Goal: Task Accomplishment & Management: Use online tool/utility

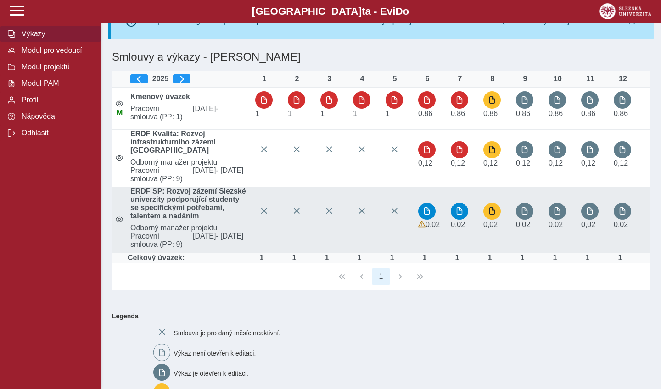
scroll to position [37, 0]
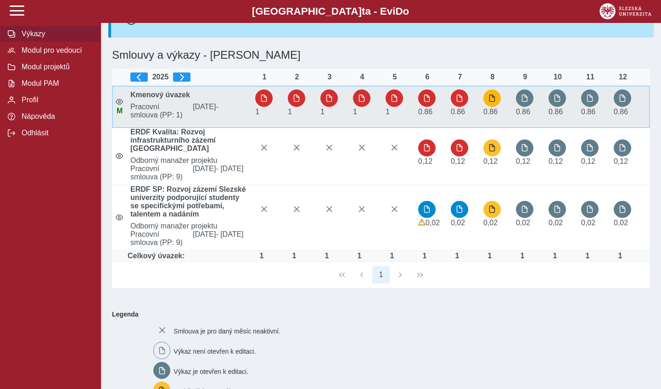
click at [495, 100] on span "button" at bounding box center [491, 97] width 7 height 7
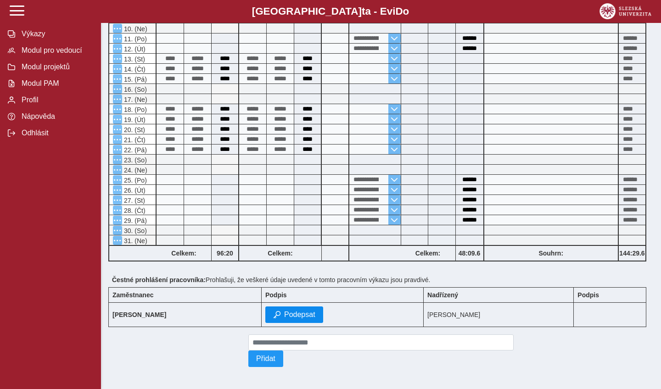
scroll to position [283, 0]
click at [300, 317] on span "Podepsat" at bounding box center [299, 315] width 31 height 8
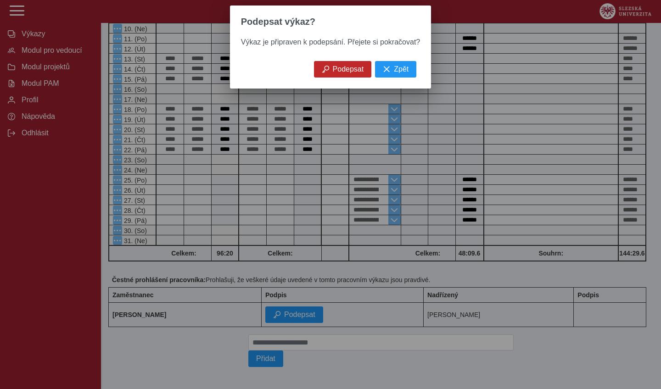
click at [337, 71] on span "Podepsat" at bounding box center [348, 69] width 31 height 8
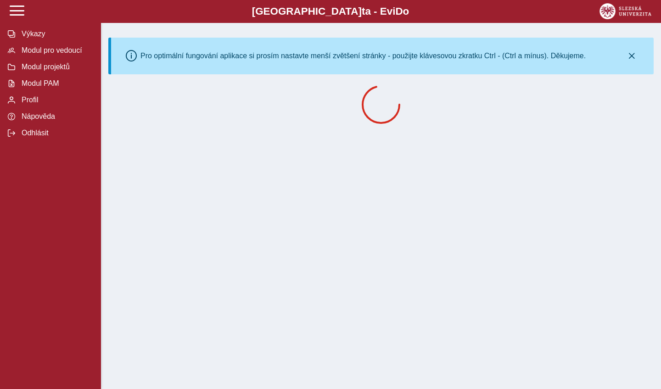
scroll to position [0, 0]
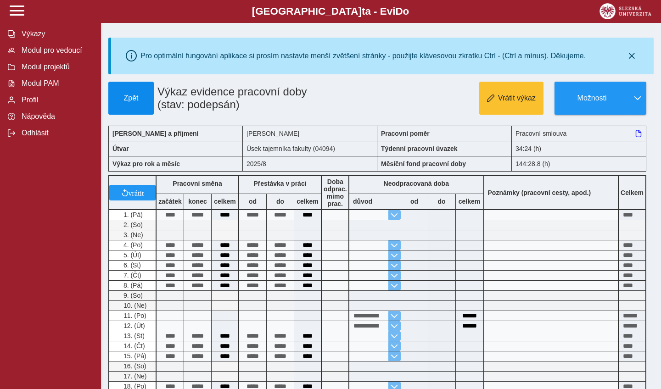
click at [135, 100] on span "Zpět" at bounding box center [130, 98] width 37 height 8
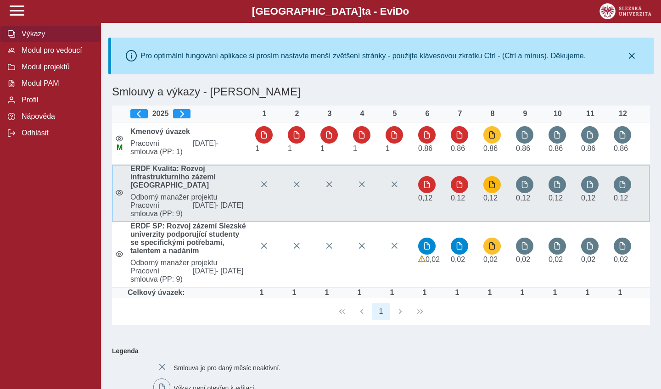
click at [493, 184] on span "button" at bounding box center [491, 184] width 7 height 7
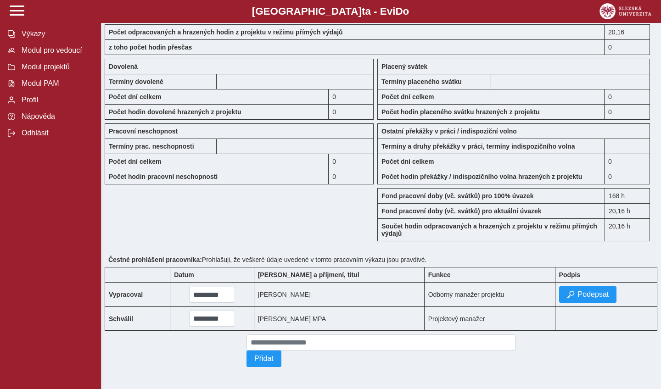
scroll to position [795, 0]
click at [581, 295] on span "Podepsat" at bounding box center [593, 294] width 31 height 8
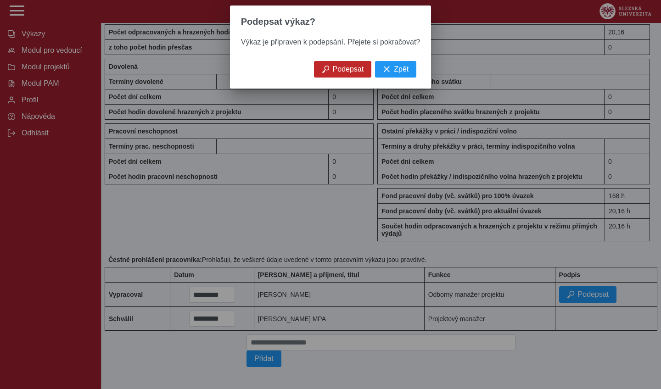
click at [348, 67] on span "Podepsat" at bounding box center [348, 69] width 31 height 8
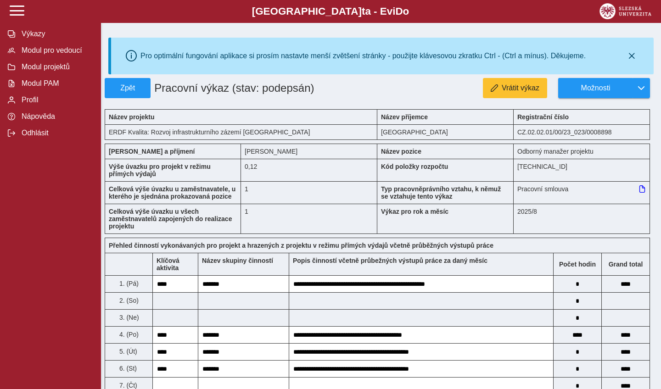
scroll to position [0, 0]
click at [145, 92] on span "Zpět" at bounding box center [128, 88] width 38 height 8
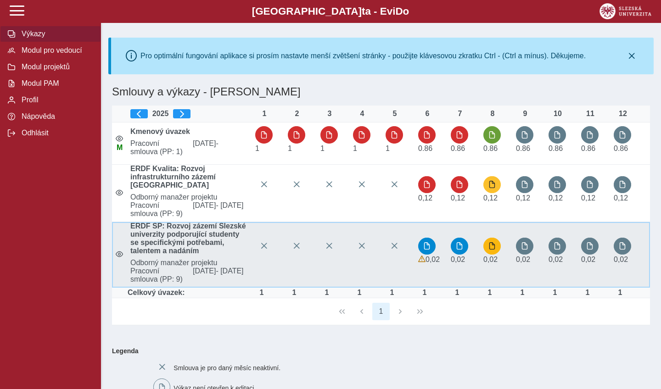
click at [492, 248] on span "button" at bounding box center [491, 245] width 7 height 7
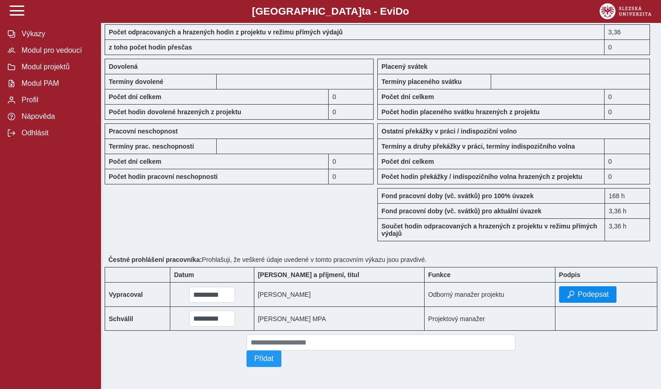
scroll to position [803, 0]
click at [578, 292] on span "Podepsat" at bounding box center [593, 294] width 31 height 8
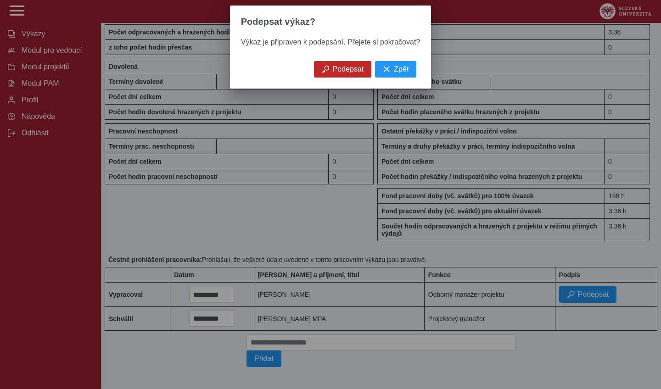
click at [355, 72] on span "Podepsat" at bounding box center [348, 69] width 31 height 8
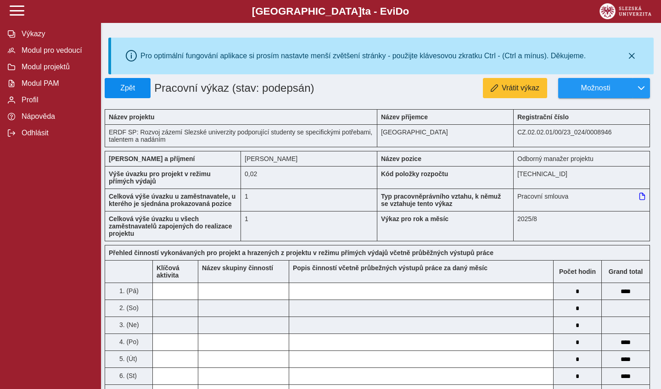
scroll to position [0, 0]
click at [128, 92] on span "Zpět" at bounding box center [128, 88] width 38 height 8
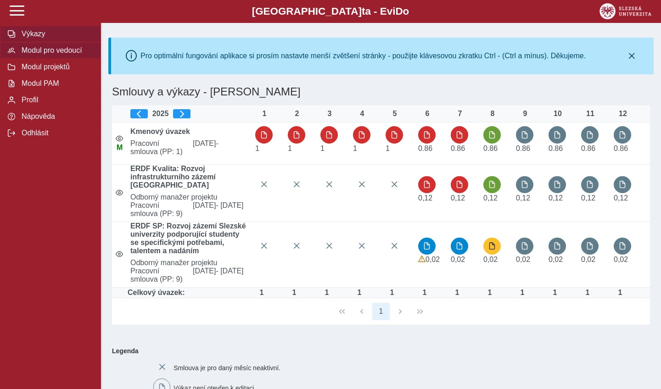
click at [82, 52] on span "Modul pro vedoucí" at bounding box center [56, 50] width 74 height 8
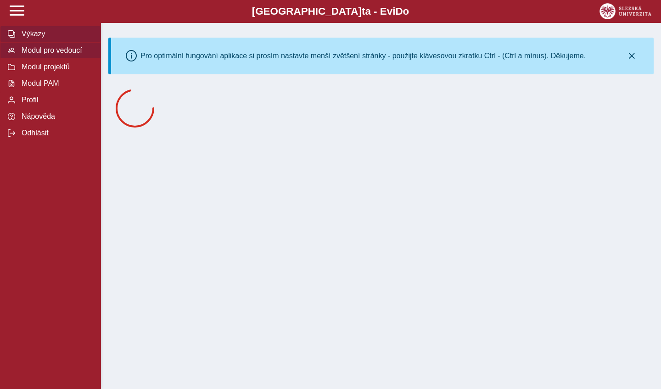
click at [35, 33] on span "Výkazy" at bounding box center [56, 34] width 74 height 8
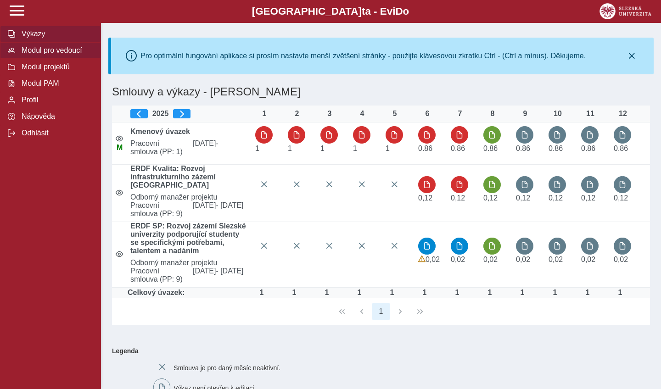
click at [59, 50] on span "Modul pro vedoucí" at bounding box center [56, 50] width 74 height 8
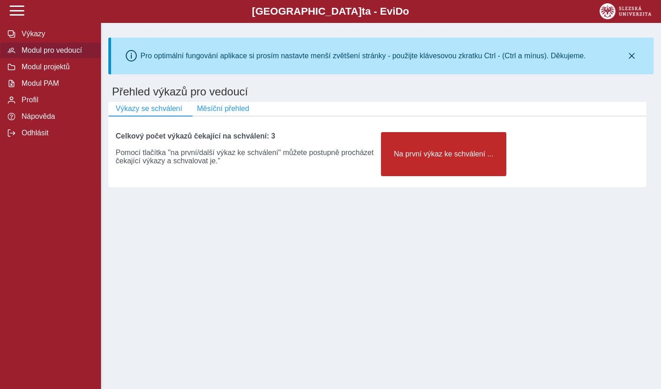
click at [399, 156] on span "Na první výkaz ke schválení ..." at bounding box center [444, 154] width 110 height 8
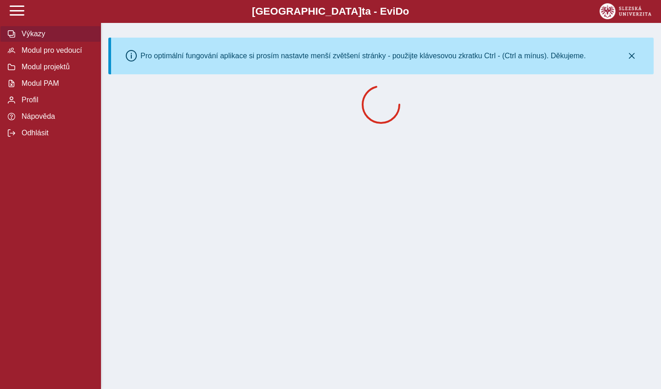
click at [37, 35] on span "Výkazy" at bounding box center [56, 34] width 74 height 8
click at [34, 34] on span "Výkazy" at bounding box center [56, 34] width 74 height 8
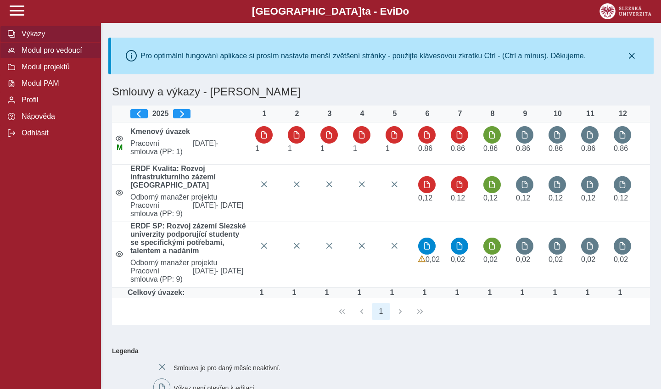
click at [76, 50] on span "Modul pro vedoucí" at bounding box center [56, 50] width 74 height 8
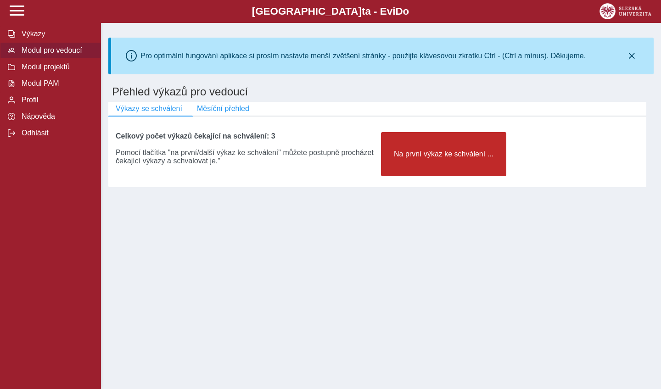
click at [422, 167] on button "Na první výkaz ke schválení ..." at bounding box center [443, 154] width 125 height 44
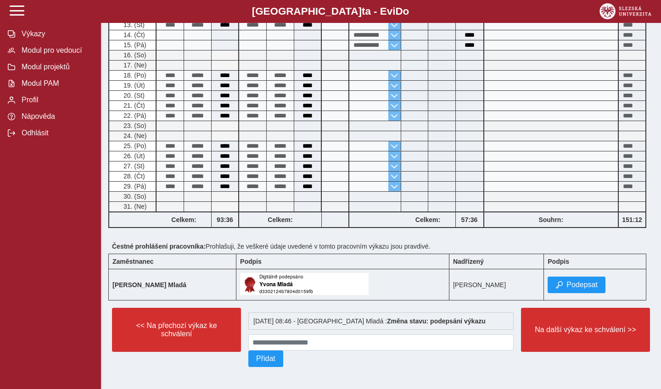
scroll to position [420, 0]
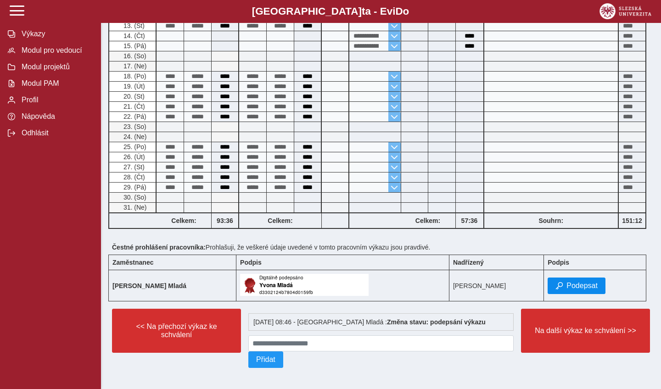
click at [582, 282] on span "Podepsat" at bounding box center [581, 286] width 31 height 8
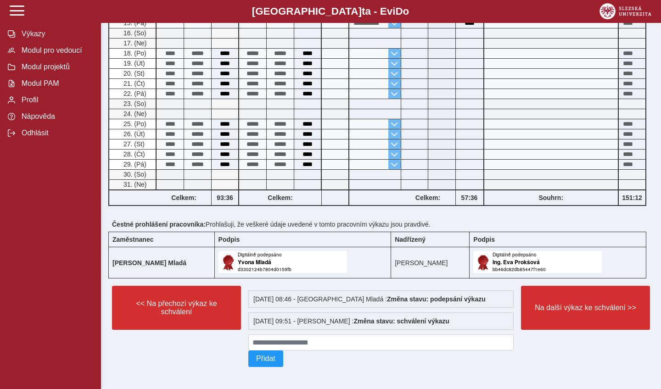
scroll to position [443, 0]
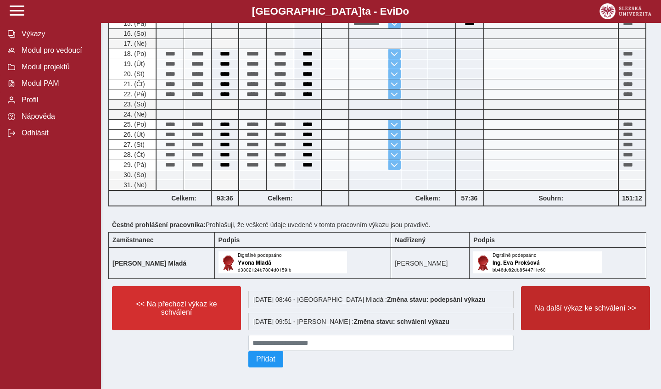
click at [578, 311] on button "Na další výkaz ke schválení >>" at bounding box center [585, 308] width 129 height 44
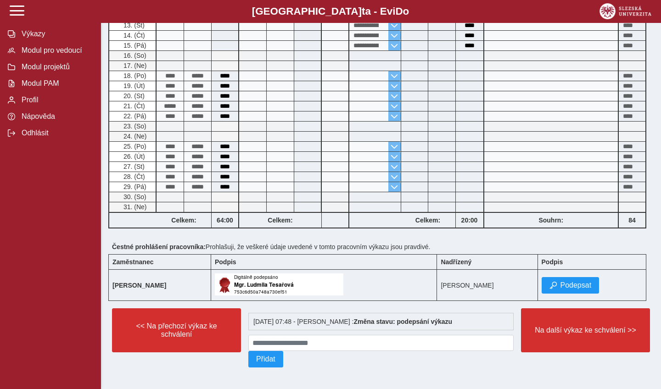
scroll to position [317, 0]
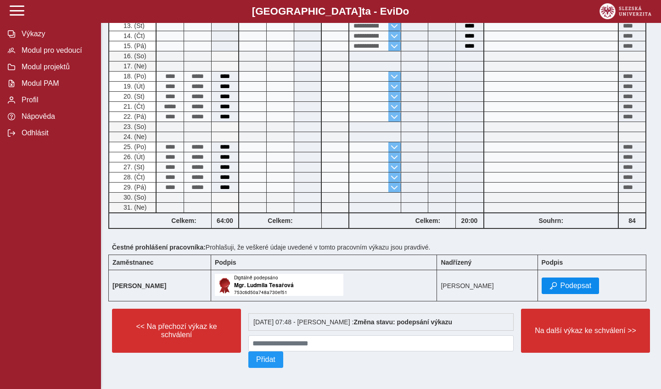
click at [569, 278] on button "Podepsat" at bounding box center [570, 286] width 58 height 17
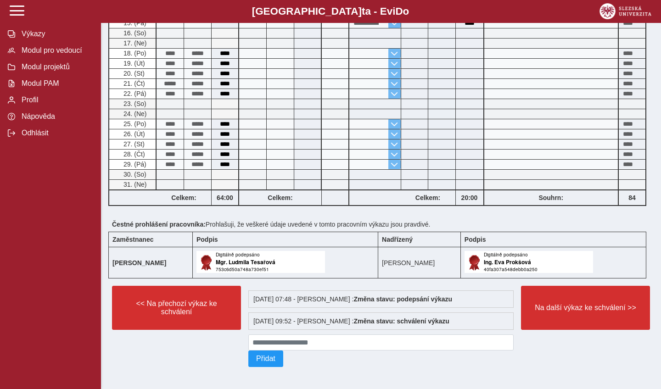
scroll to position [340, 0]
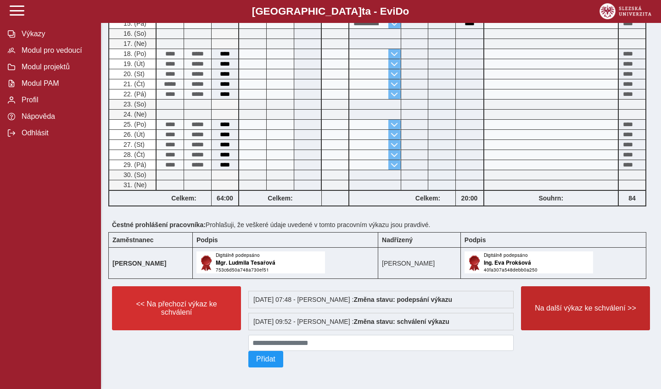
click at [573, 298] on button "Na další výkaz ke schválení >>" at bounding box center [585, 308] width 129 height 44
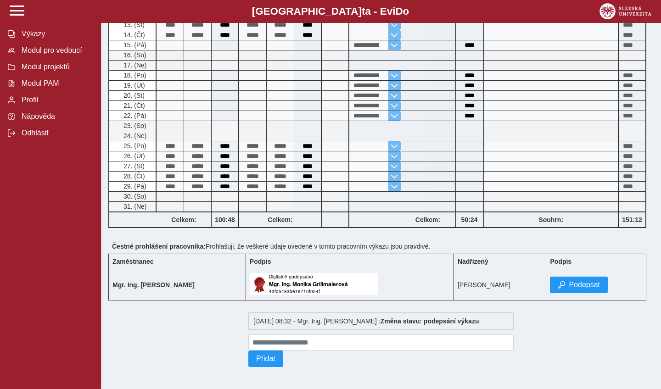
scroll to position [420, 0]
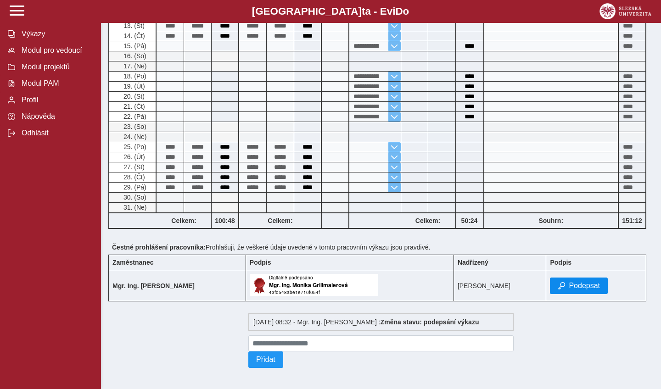
click at [584, 285] on span "Podepsat" at bounding box center [583, 286] width 31 height 8
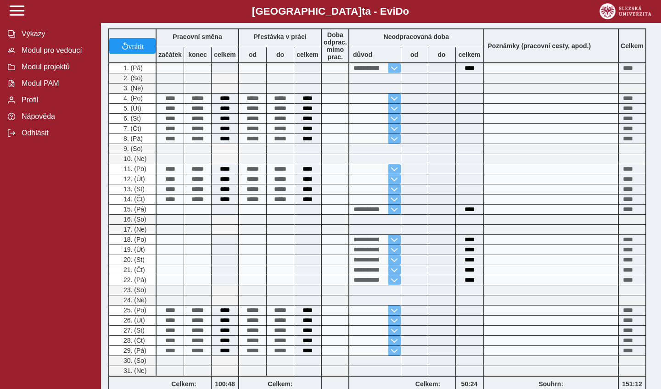
scroll to position [4, 0]
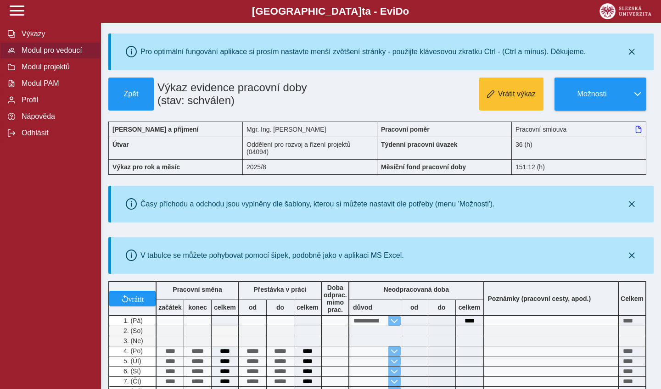
click at [47, 52] on span "Modul pro vedoucí" at bounding box center [56, 50] width 74 height 8
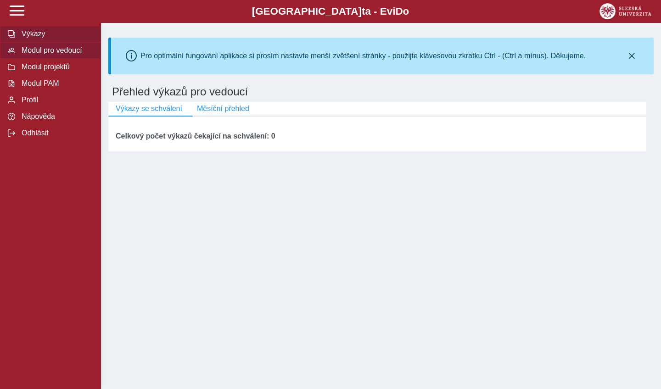
click at [37, 30] on span "Výkazy" at bounding box center [56, 34] width 74 height 8
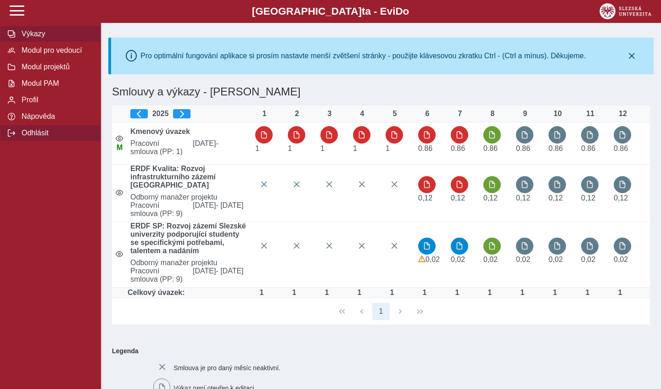
click at [29, 137] on button "Odhlásit" at bounding box center [50, 133] width 101 height 17
